Goal: Information Seeking & Learning: Learn about a topic

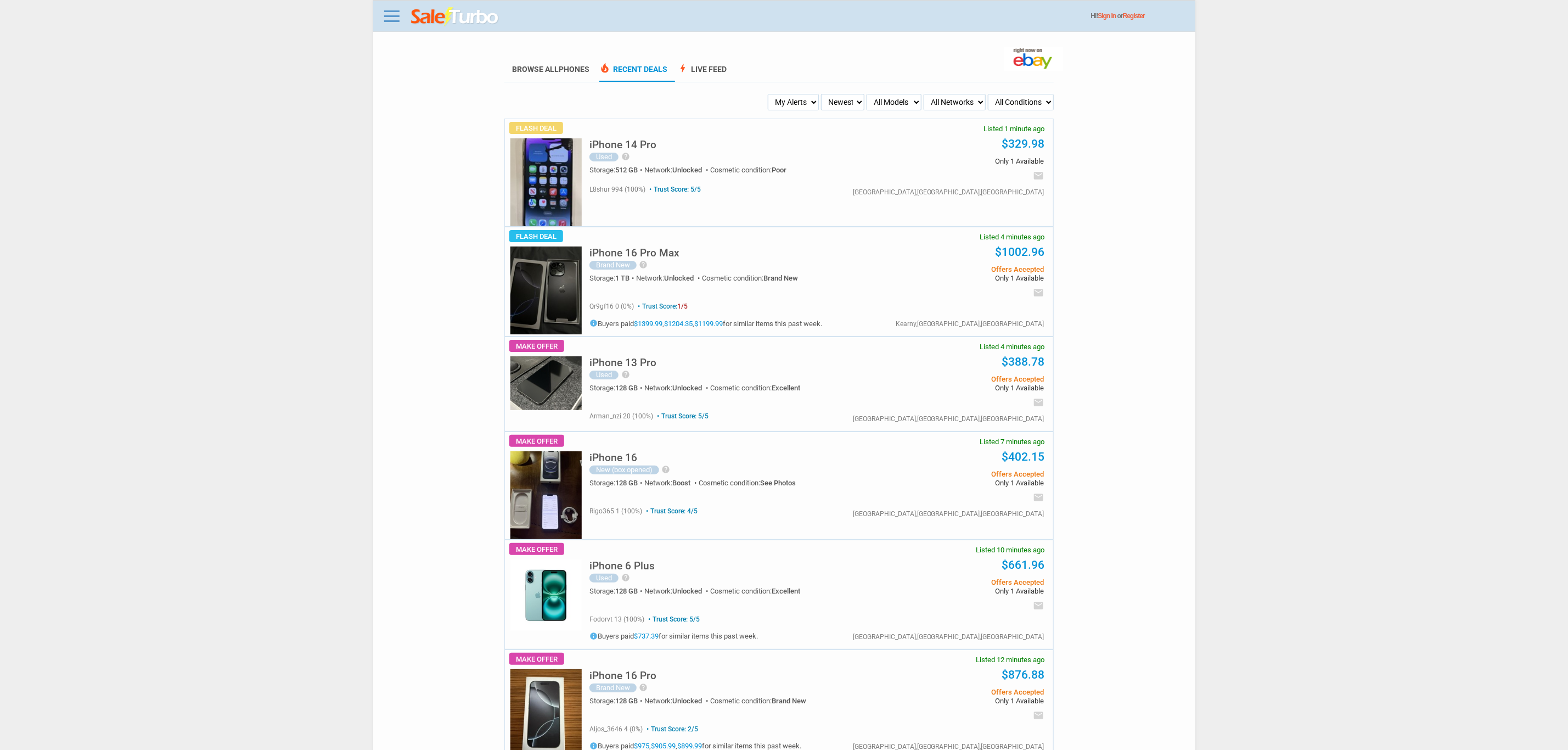
click at [556, 274] on img at bounding box center [546, 290] width 72 height 88
click at [781, 106] on select "My Alerts All Deals BIN Only w/ Offers Only" at bounding box center [793, 102] width 51 height 16
select select "flash_bin"
click at [769, 94] on select "My Alerts All Deals BIN Only w/ Offers Only" at bounding box center [793, 102] width 51 height 16
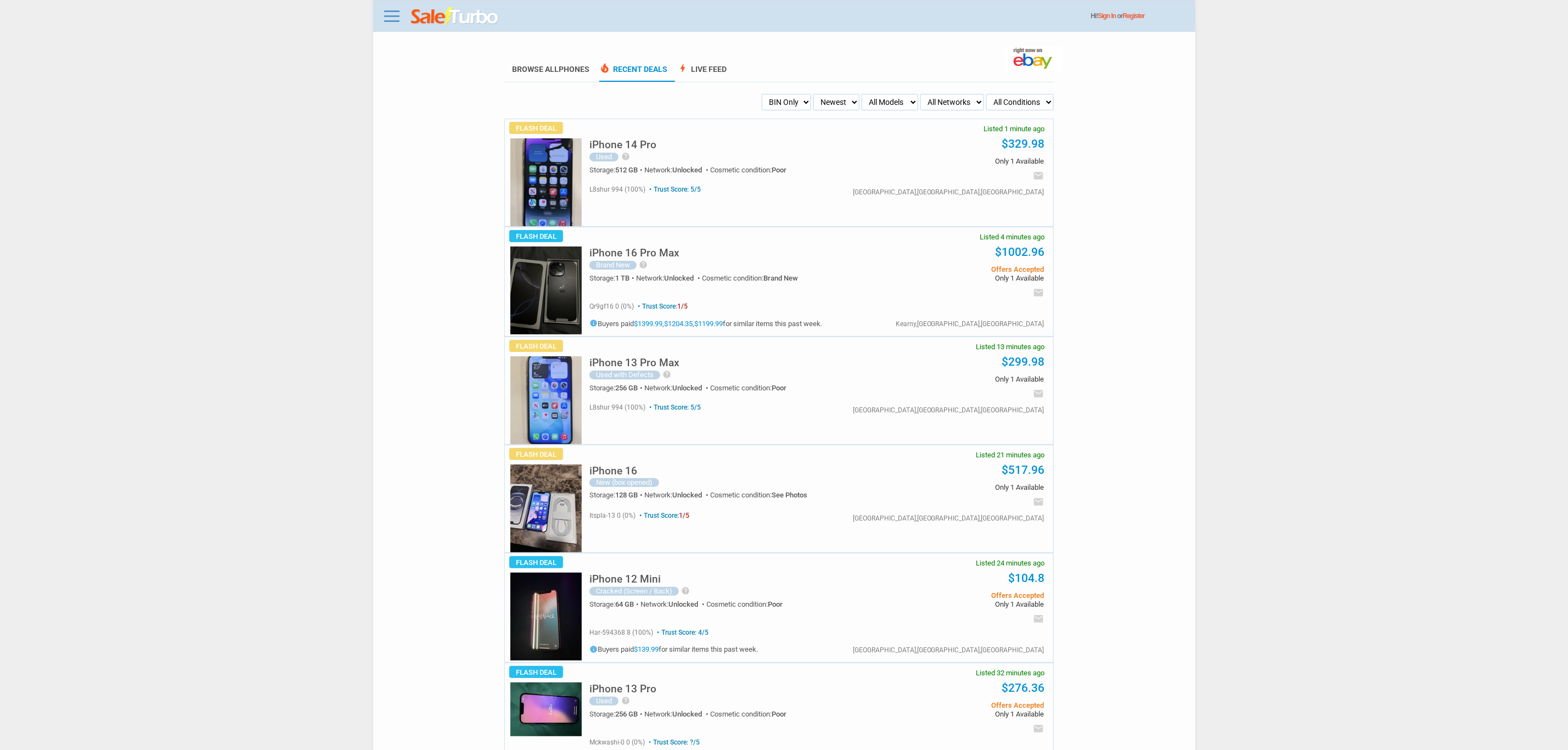
click at [652, 358] on h5 "iPhone 13 Pro Max" at bounding box center [635, 362] width 90 height 11
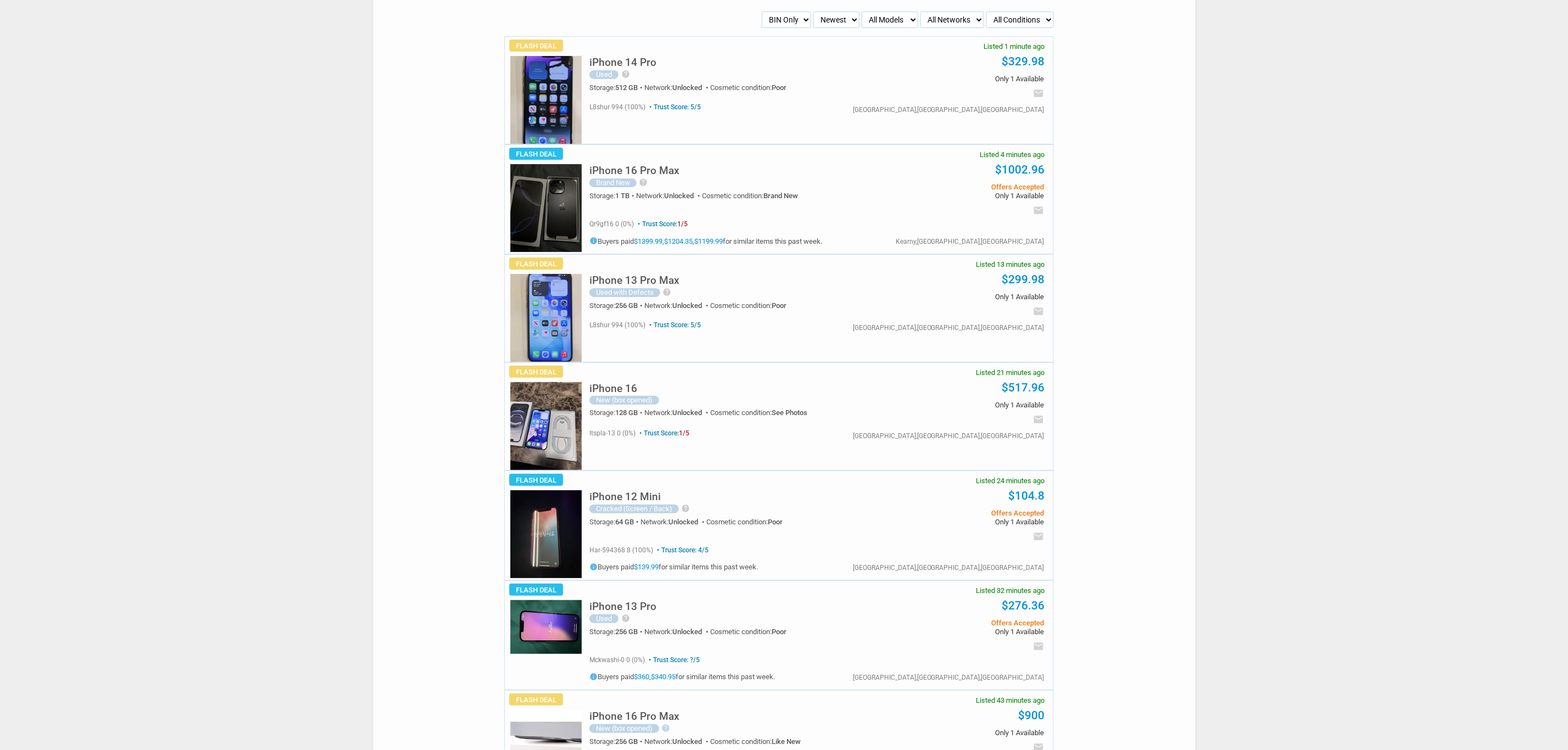
click at [636, 387] on h5 "iPhone 16" at bounding box center [613, 388] width 48 height 11
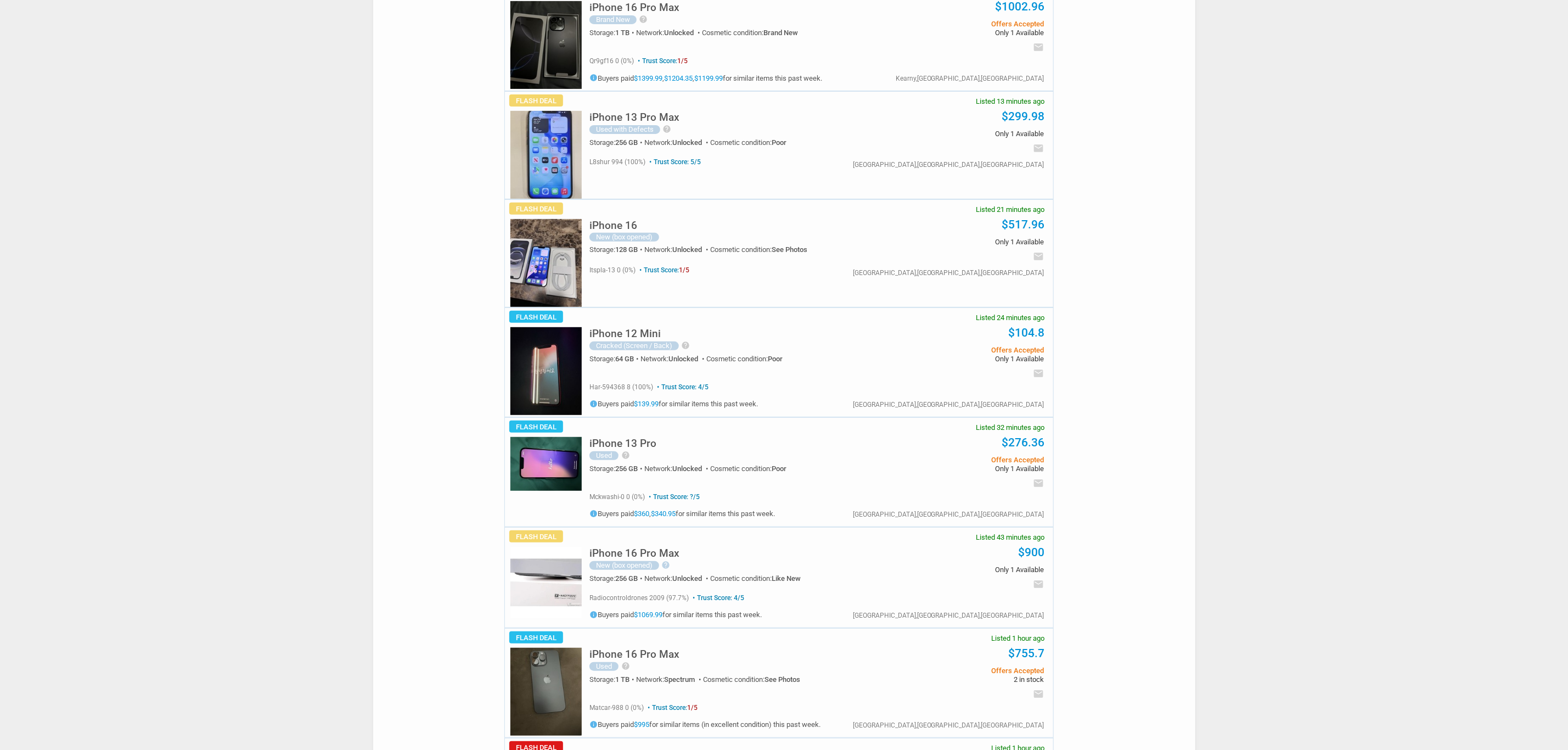
scroll to position [247, 0]
click at [637, 541] on div "iPhone 16 Pro Max New (box opened) help I bought this phone new direct from App…" at bounding box center [733, 561] width 289 height 48
click at [636, 545] on div "iPhone 16 Pro Max New (box opened) help I bought this phone new direct from App…" at bounding box center [733, 561] width 289 height 48
click at [634, 551] on h5 "iPhone 16 Pro Max" at bounding box center [635, 551] width 90 height 11
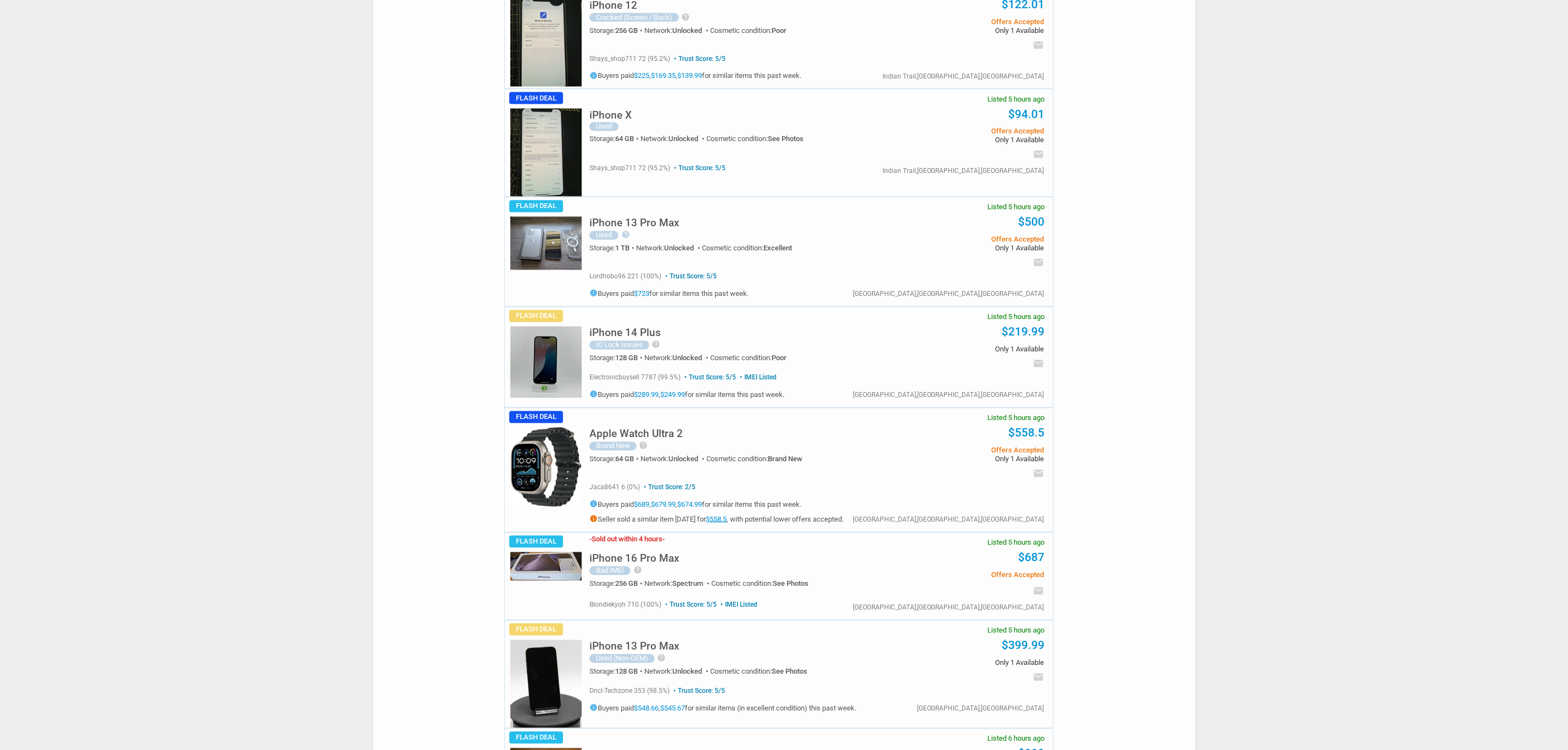
scroll to position [4914, 0]
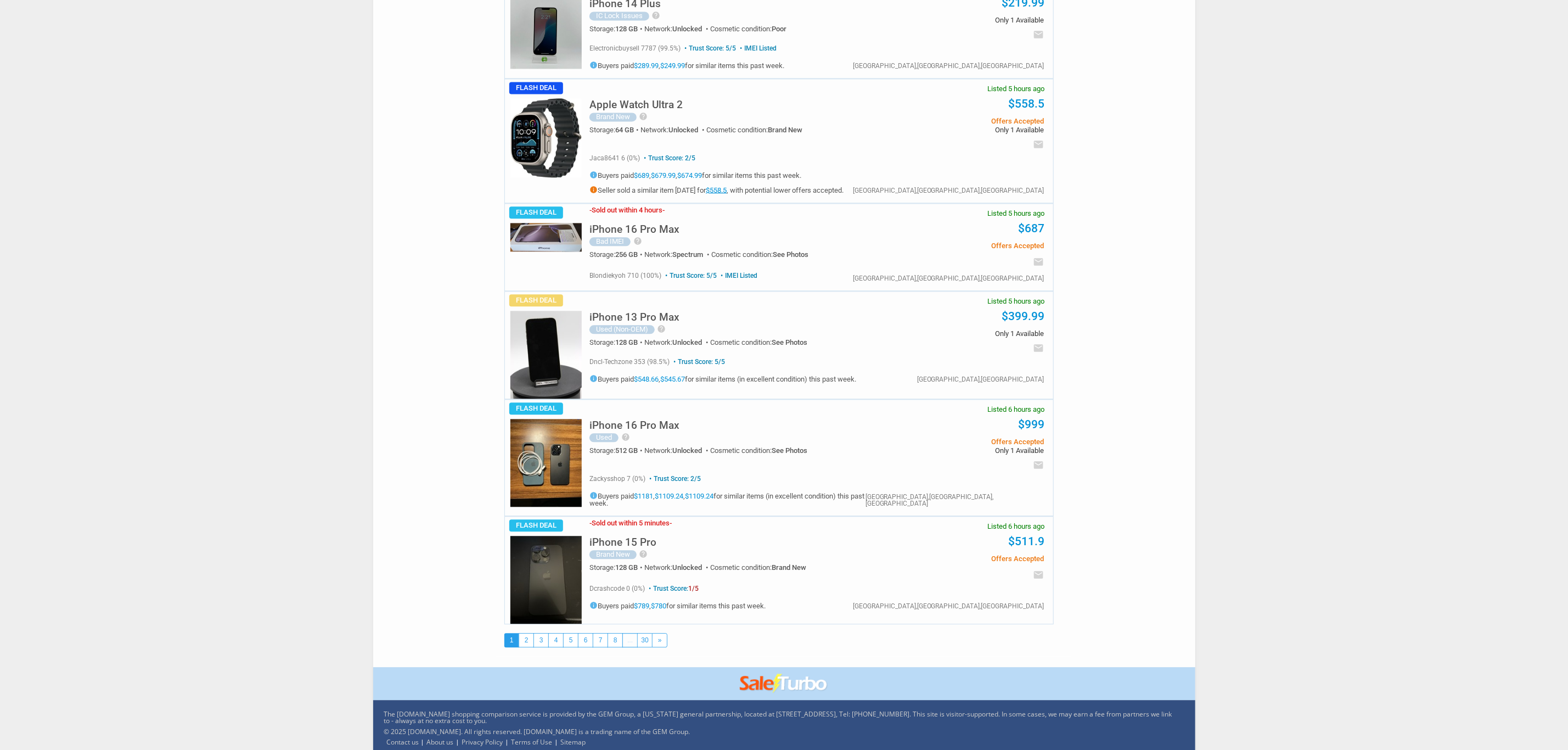
drag, startPoint x: 669, startPoint y: 409, endPoint x: 534, endPoint y: 89, distance: 347.3
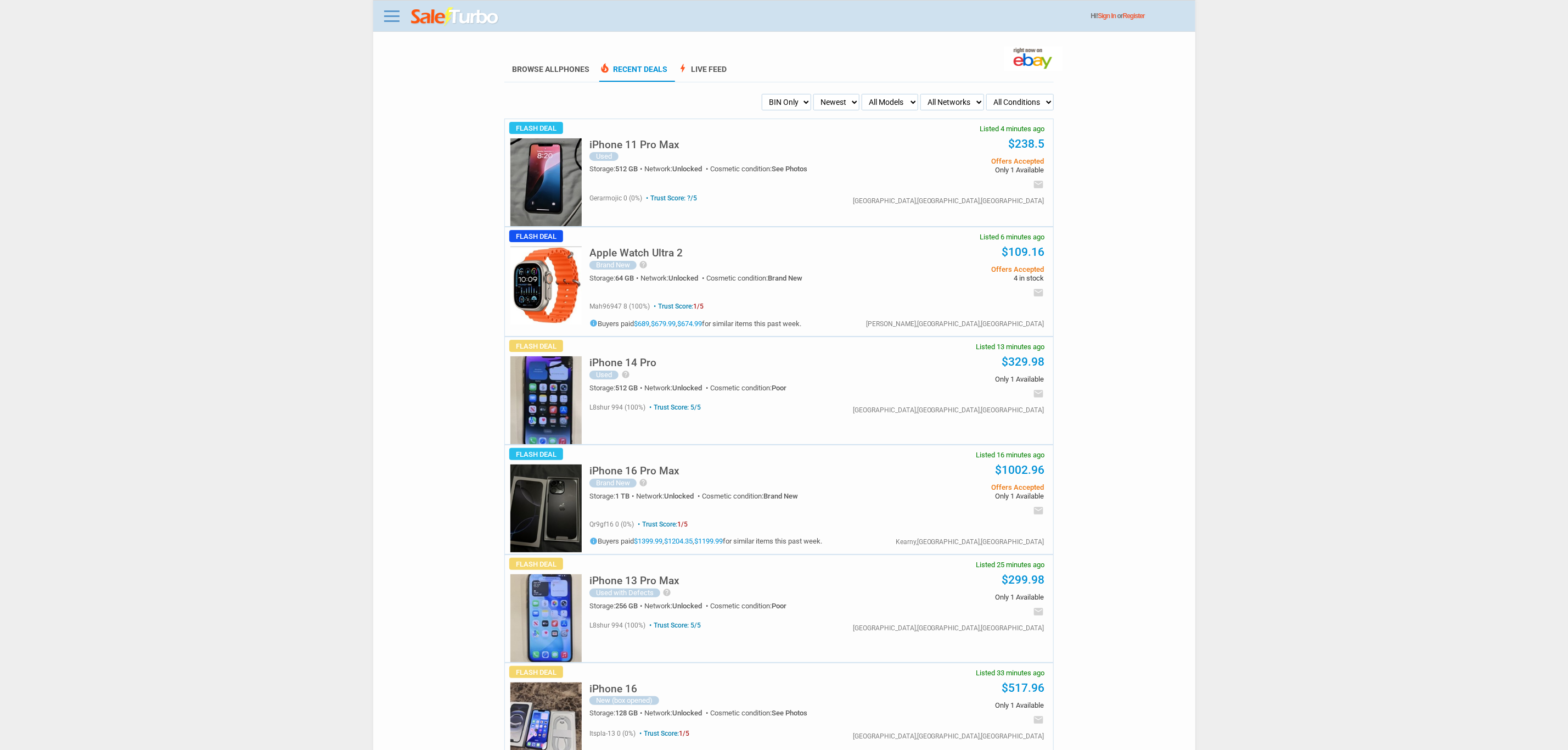
click at [637, 357] on div "iPhone 14 Pro Used help THE SCREEN IS DAMAGED WILL NEED TO BE REPLACED CAMERA M…" at bounding box center [733, 372] width 289 height 48
click at [637, 357] on h5 "iPhone 14 Pro" at bounding box center [622, 362] width 67 height 11
click at [564, 287] on div "Flash Deal Listed 6 minutes ago" at bounding box center [546, 290] width 72 height 88
click at [540, 247] on div "Flash Deal Listed 6 minutes ago" at bounding box center [546, 290] width 72 height 88
click at [607, 247] on h5 "Apple Watch Ultra 2" at bounding box center [636, 252] width 93 height 11
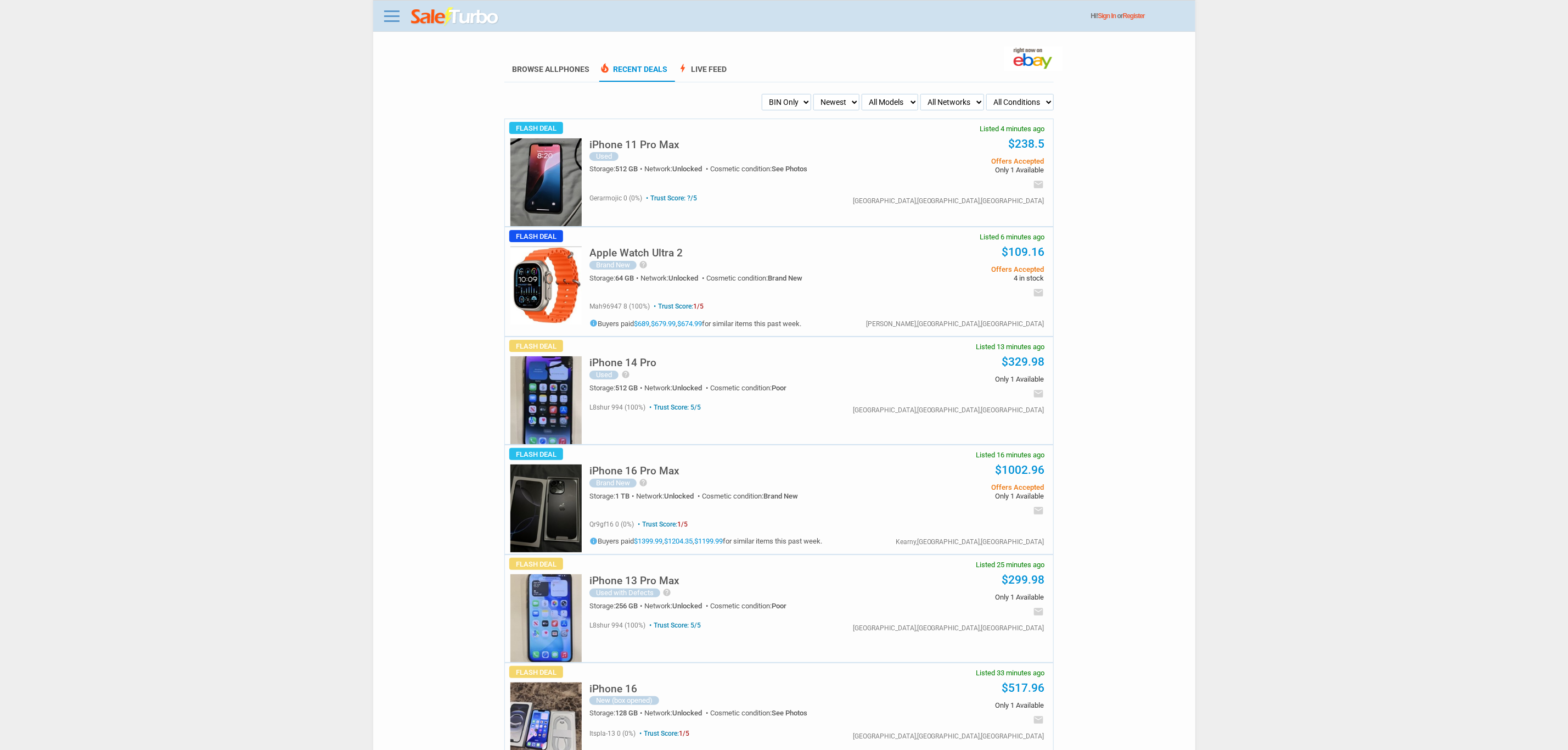
click at [540, 179] on div "Flash Deal Listed 4 minutes ago" at bounding box center [546, 182] width 72 height 88
click at [542, 172] on div "Flash Deal Listed 4 minutes ago" at bounding box center [546, 182] width 72 height 88
click at [611, 147] on h5 "iPhone 11 Pro Max" at bounding box center [635, 144] width 90 height 11
